Goal: Navigation & Orientation: Understand site structure

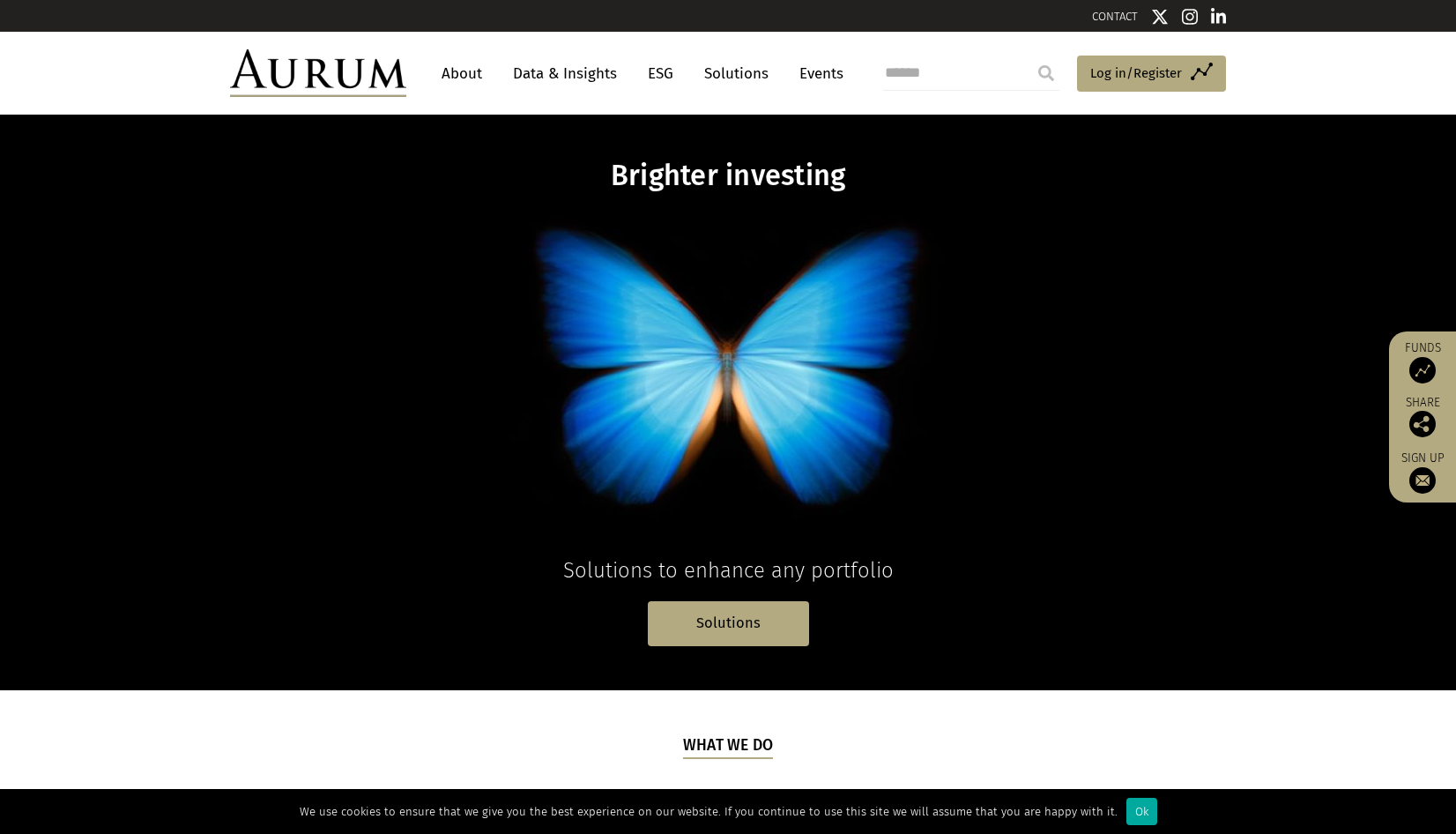
click at [474, 73] on link "About" at bounding box center [462, 73] width 58 height 33
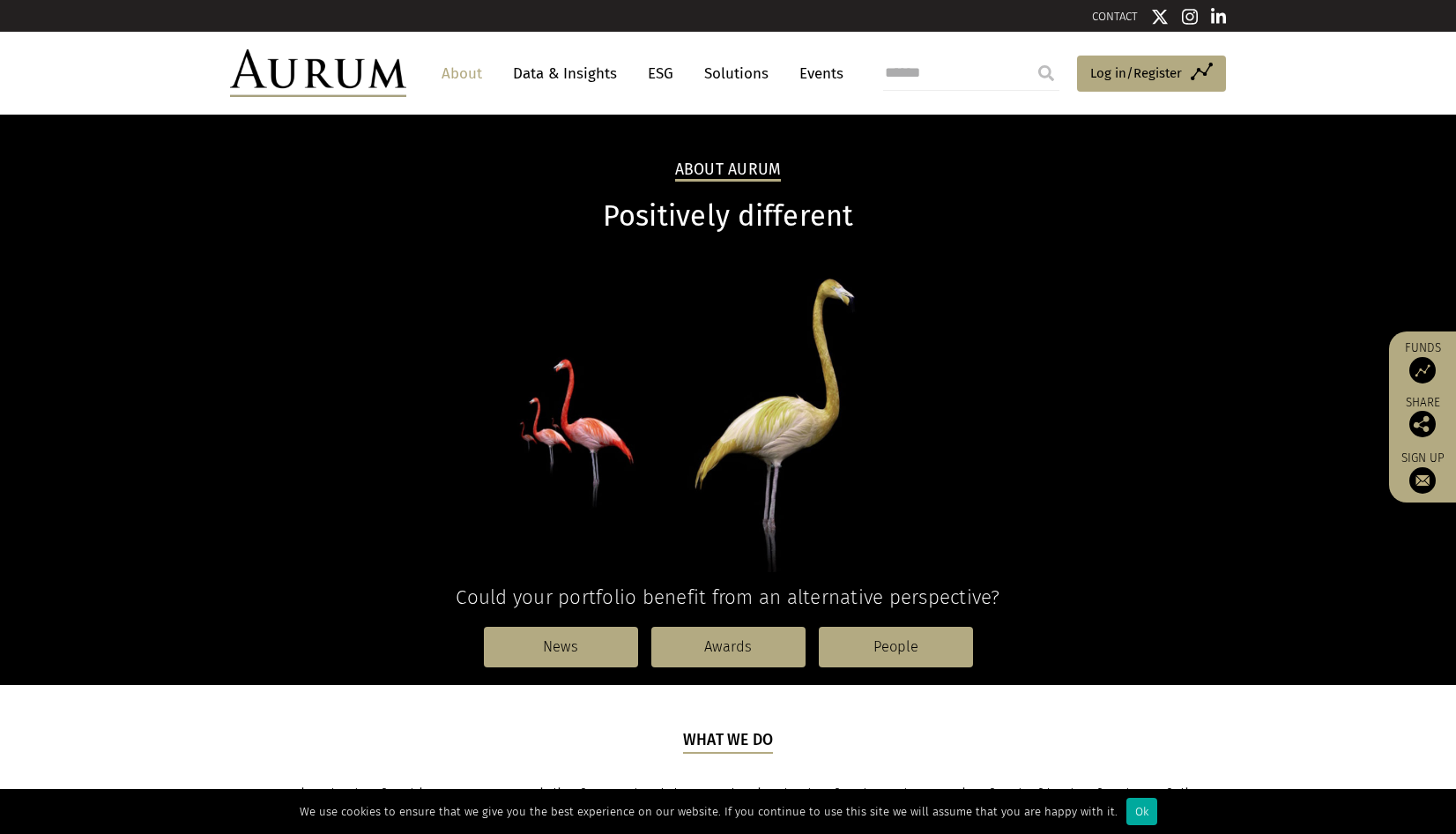
click at [556, 73] on link "Data & Insights" at bounding box center [564, 73] width 121 height 33
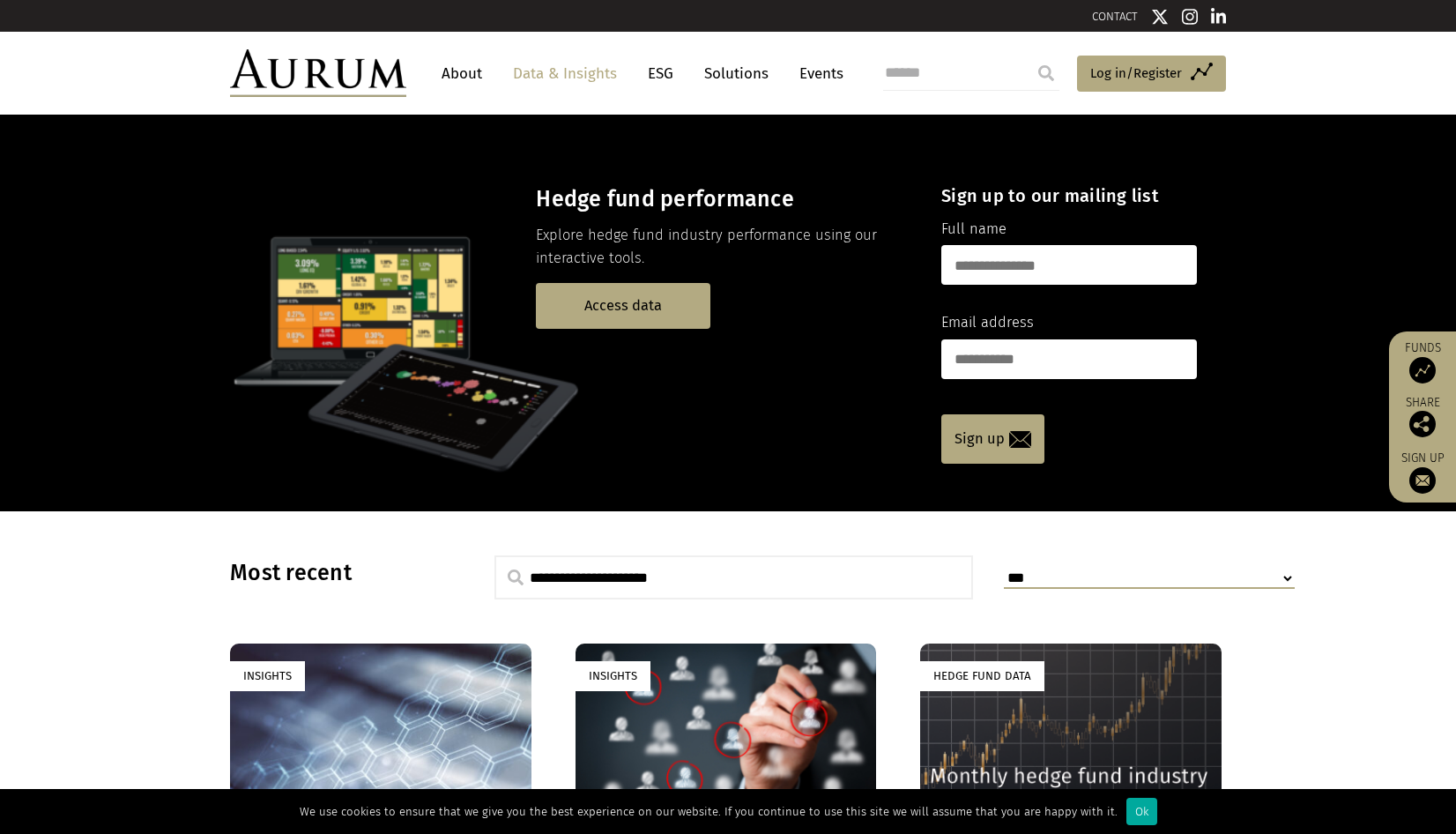
click at [657, 71] on link "ESG" at bounding box center [661, 73] width 43 height 33
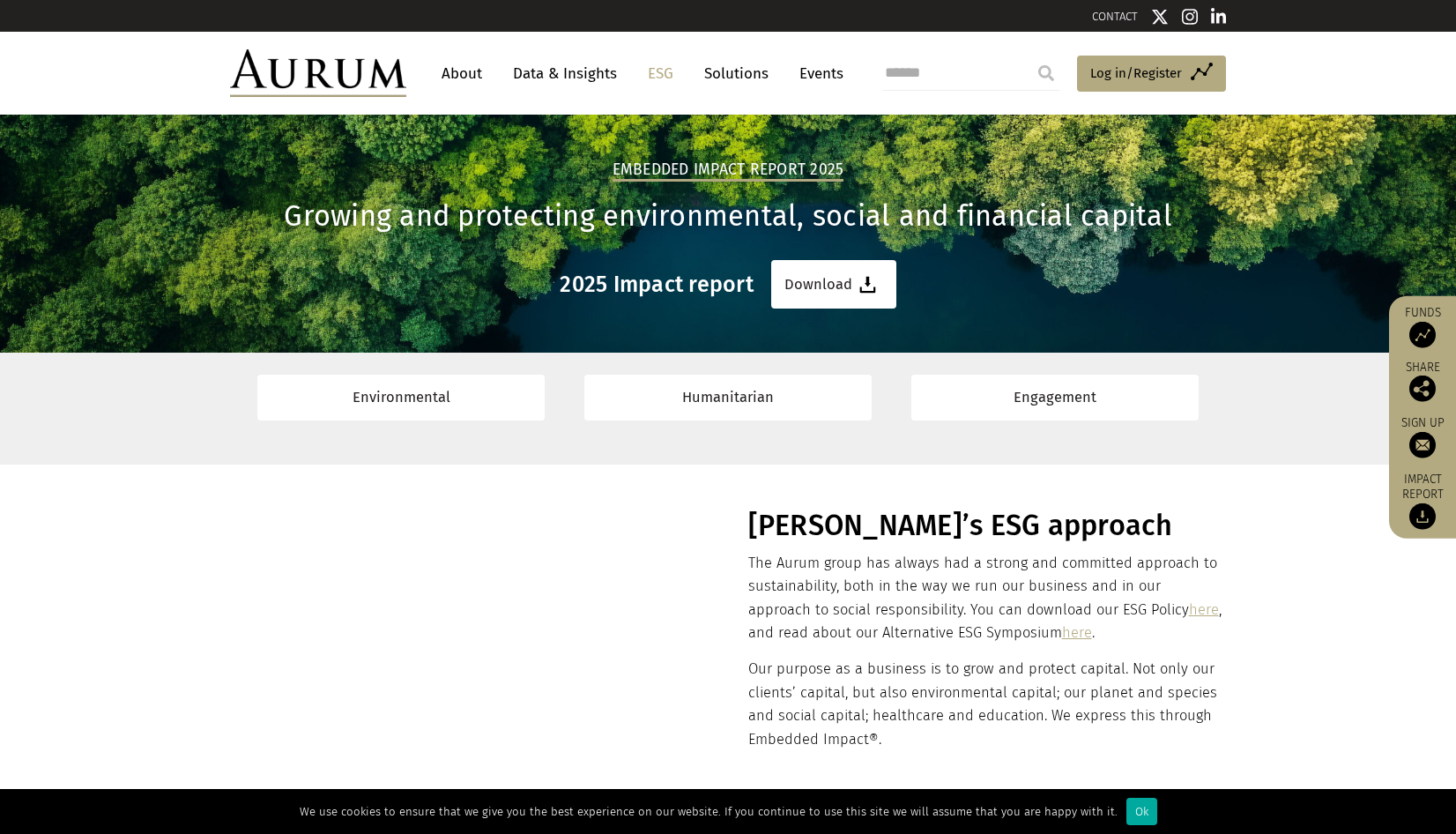
click at [744, 75] on link "Solutions" at bounding box center [736, 73] width 82 height 33
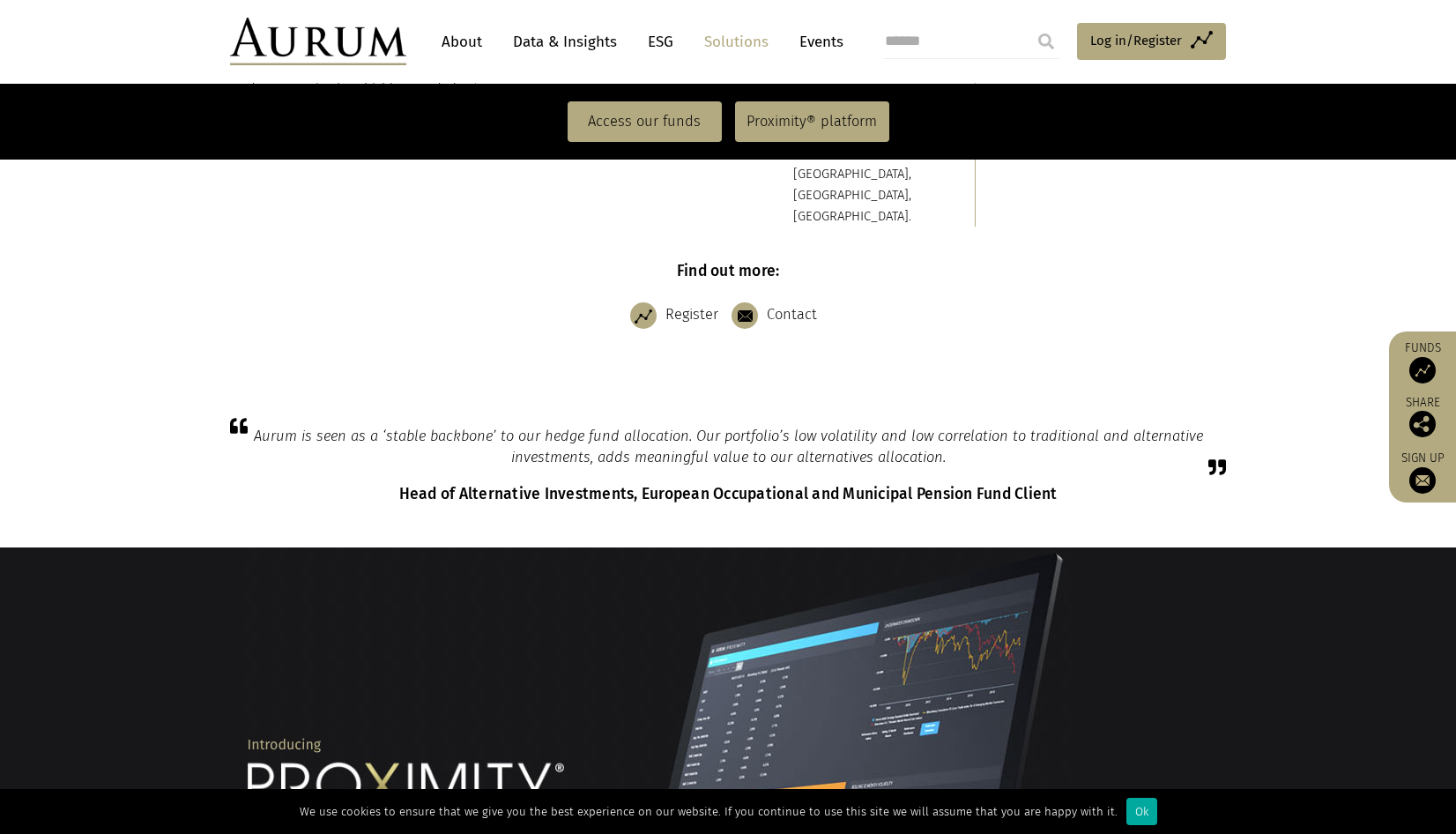
scroll to position [536, 0]
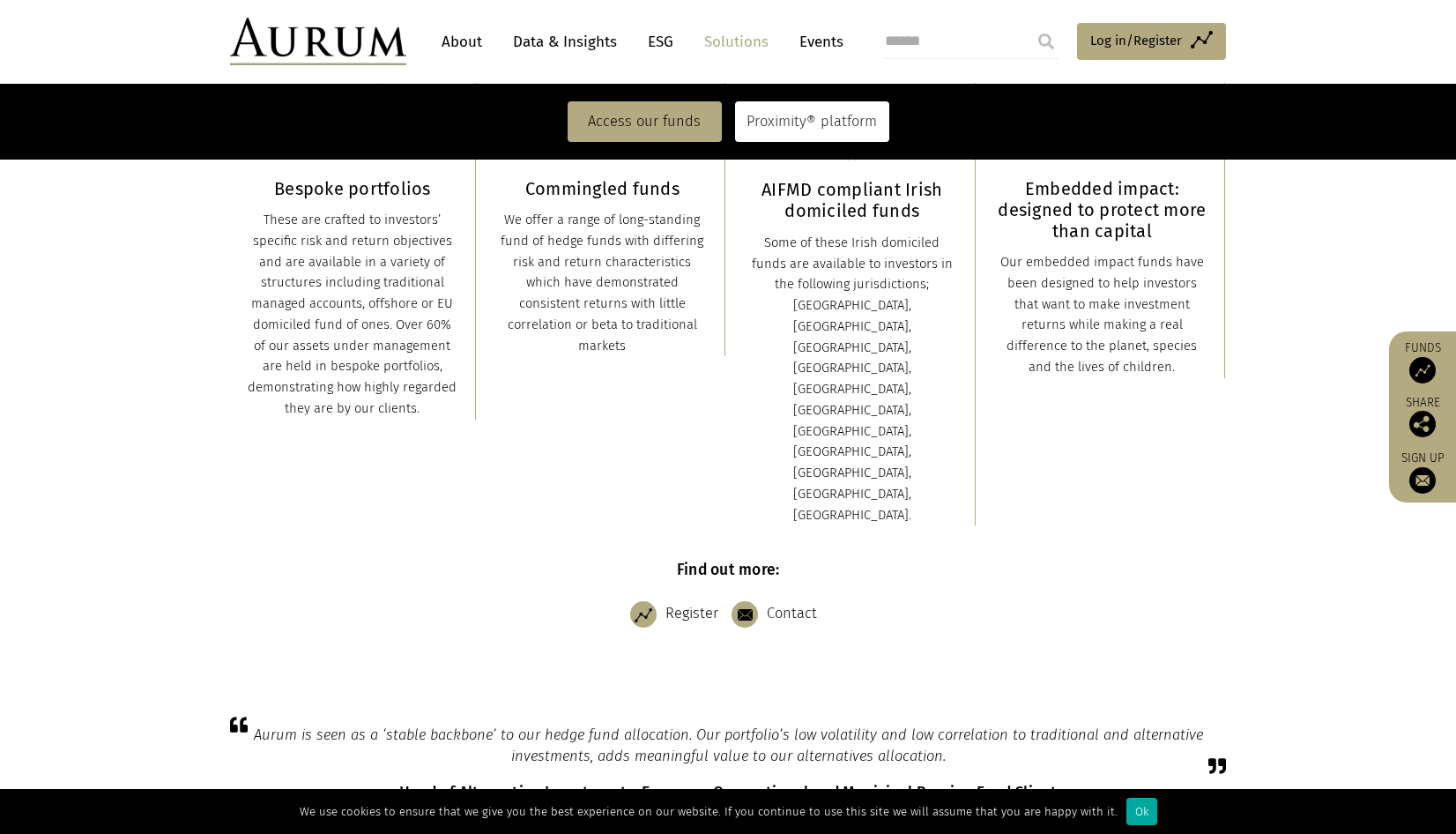
click at [791, 134] on link "Proximity® platform" at bounding box center [812, 121] width 154 height 41
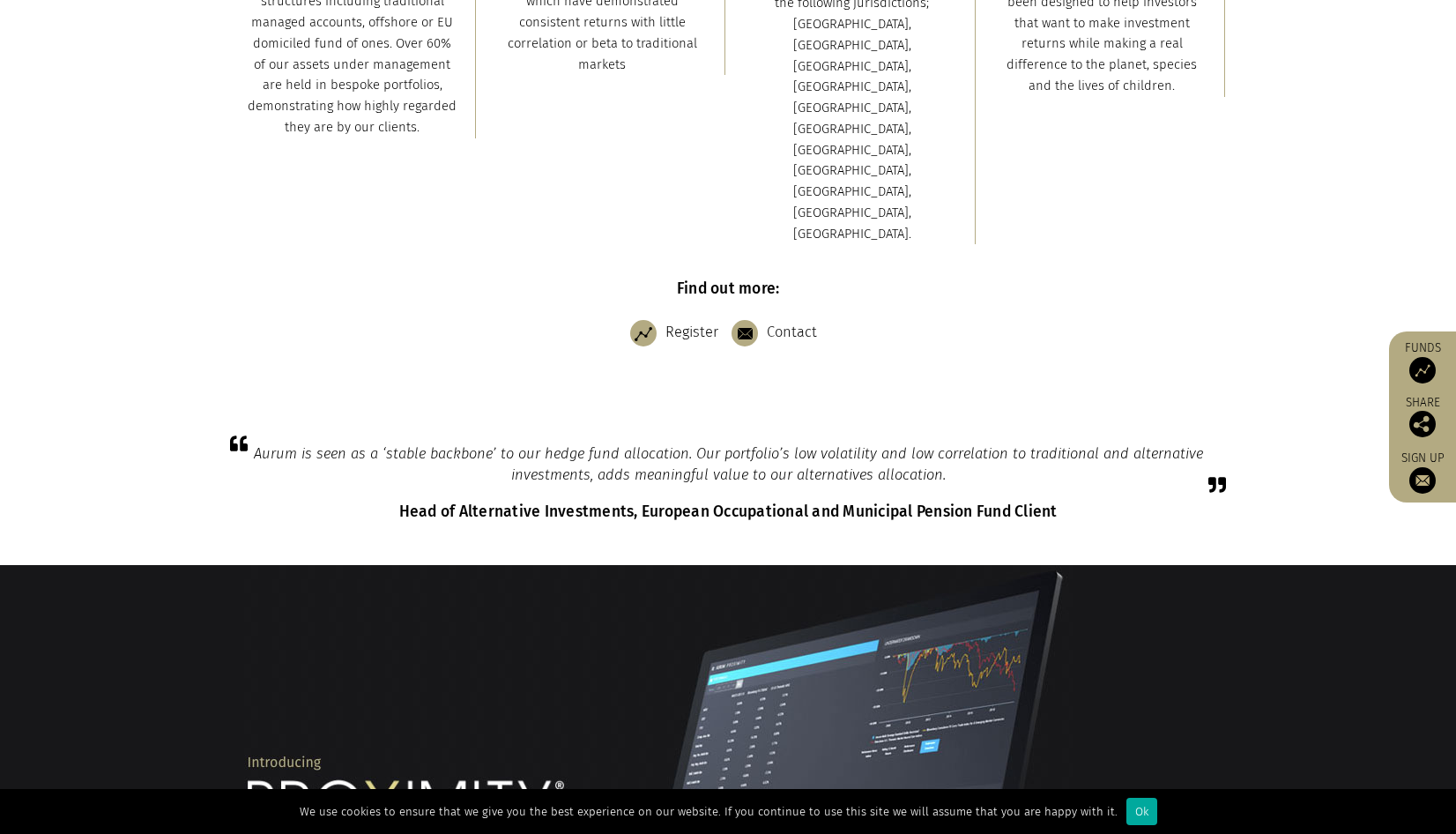
scroll to position [0, 0]
